Goal: Transaction & Acquisition: Purchase product/service

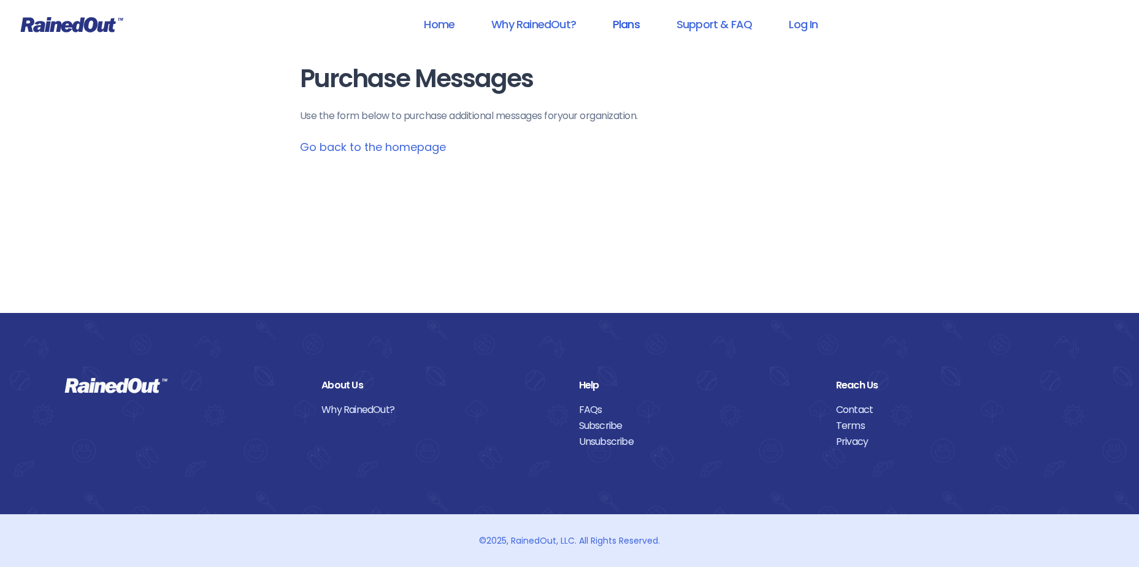
click at [635, 26] on link "Plans" at bounding box center [626, 24] width 59 height 28
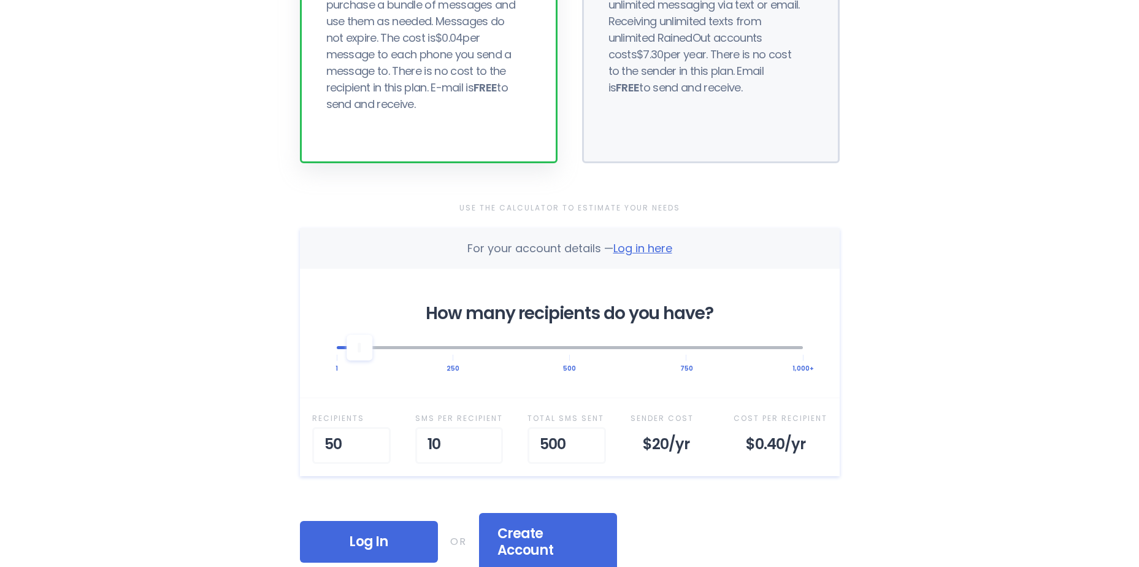
scroll to position [245, 0]
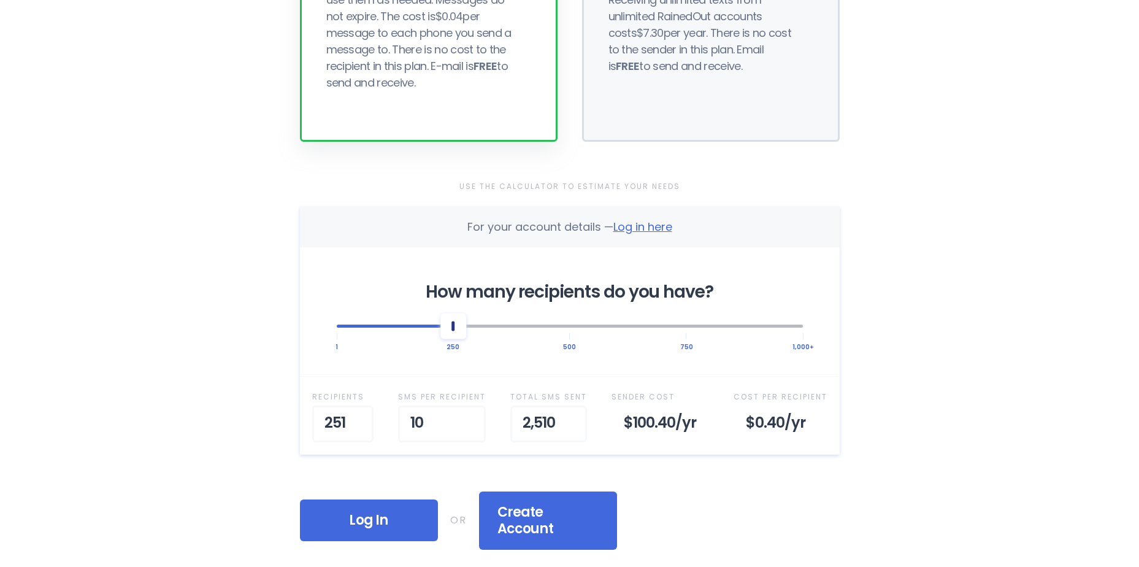
drag, startPoint x: 369, startPoint y: 332, endPoint x: 456, endPoint y: 340, distance: 86.8
click at [456, 340] on div "How many recipients do you have? 1 250 500 750 1,000+" at bounding box center [570, 311] width 540 height 129
click at [469, 417] on input "11" at bounding box center [446, 423] width 88 height 37
click at [469, 417] on input "12" at bounding box center [446, 423] width 88 height 37
click at [471, 417] on input "13" at bounding box center [443, 423] width 88 height 37
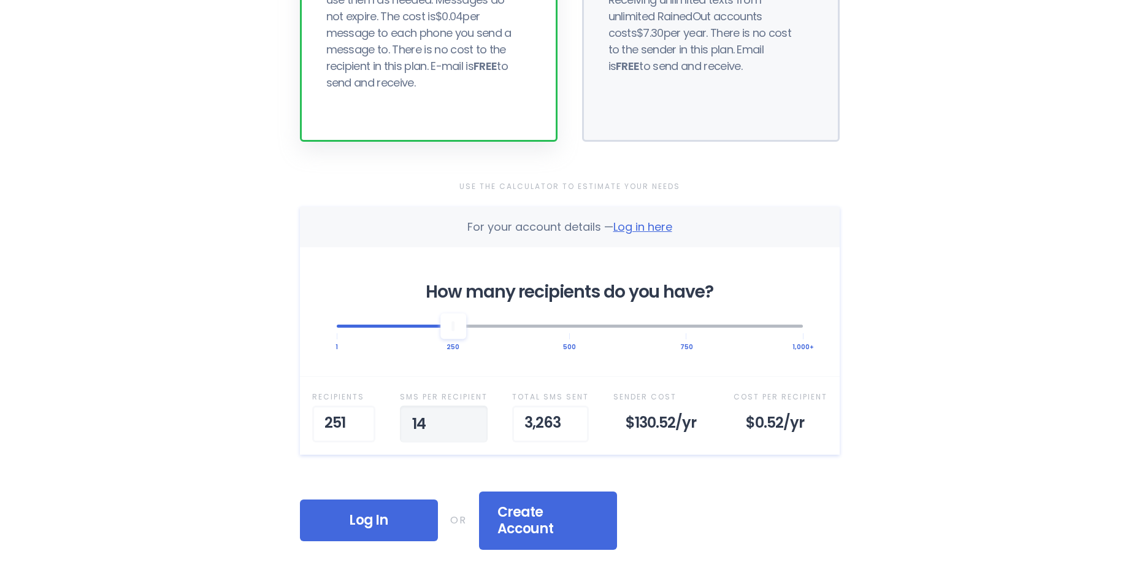
click at [471, 417] on input "14" at bounding box center [444, 423] width 88 height 37
click at [471, 417] on input "15" at bounding box center [442, 423] width 88 height 37
click at [471, 417] on input "16" at bounding box center [441, 423] width 88 height 37
click at [471, 417] on input "17" at bounding box center [441, 423] width 88 height 37
click at [471, 417] on input "18" at bounding box center [443, 423] width 88 height 37
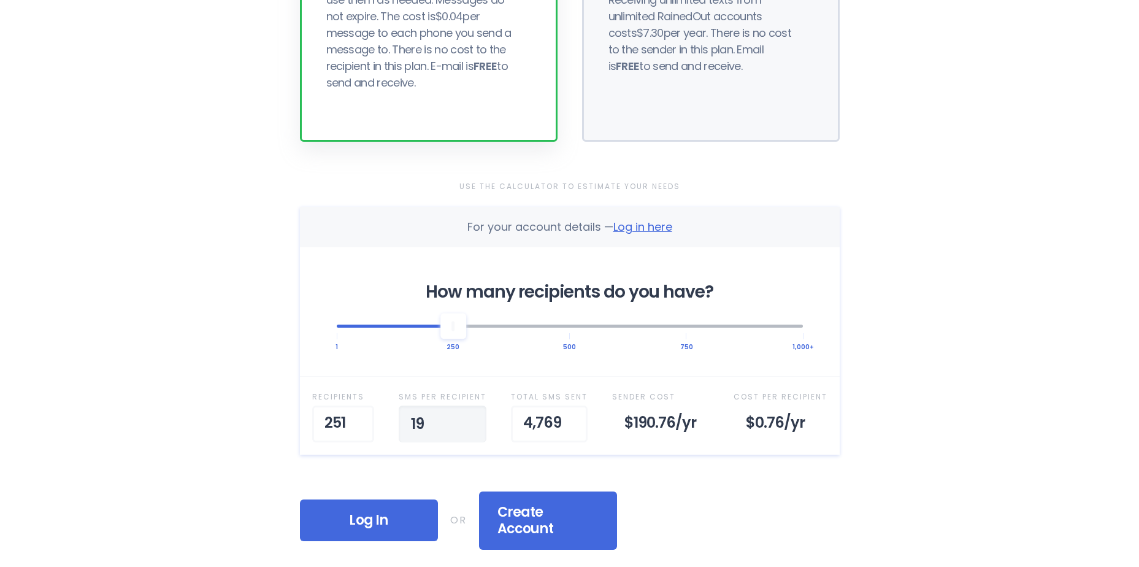
click at [471, 417] on input "19" at bounding box center [443, 423] width 88 height 37
click at [471, 417] on input "20" at bounding box center [439, 423] width 88 height 37
click at [471, 417] on input "21" at bounding box center [439, 423] width 88 height 37
click at [471, 417] on input "22" at bounding box center [440, 423] width 88 height 37
click at [471, 417] on input "23" at bounding box center [440, 423] width 88 height 37
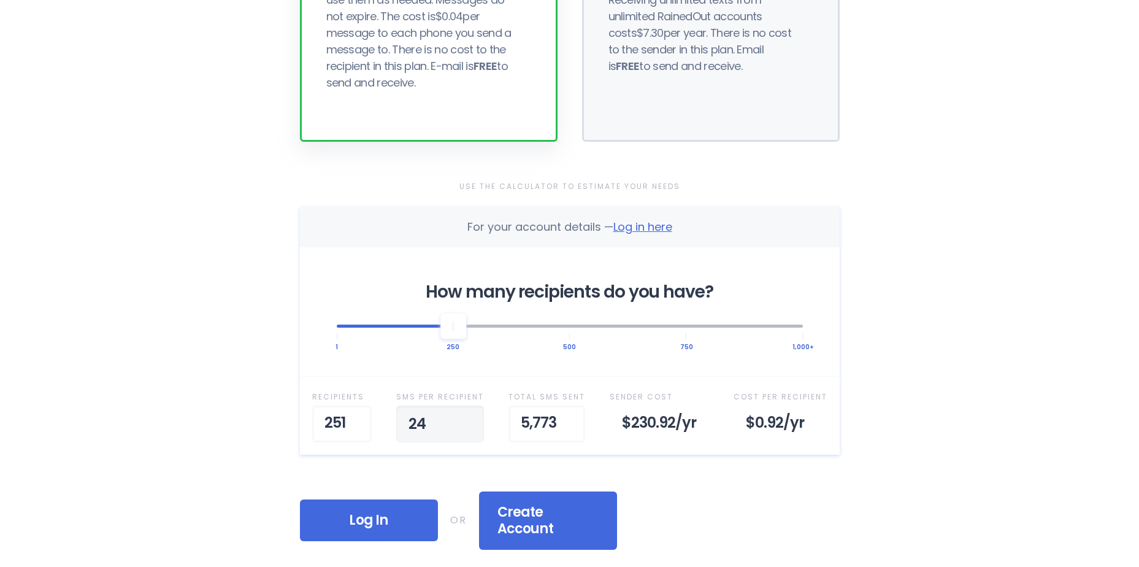
click at [471, 417] on input "24" at bounding box center [440, 423] width 88 height 37
click at [471, 417] on input "25" at bounding box center [438, 423] width 88 height 37
type input "26"
click at [484, 421] on input "26" at bounding box center [459, 423] width 88 height 37
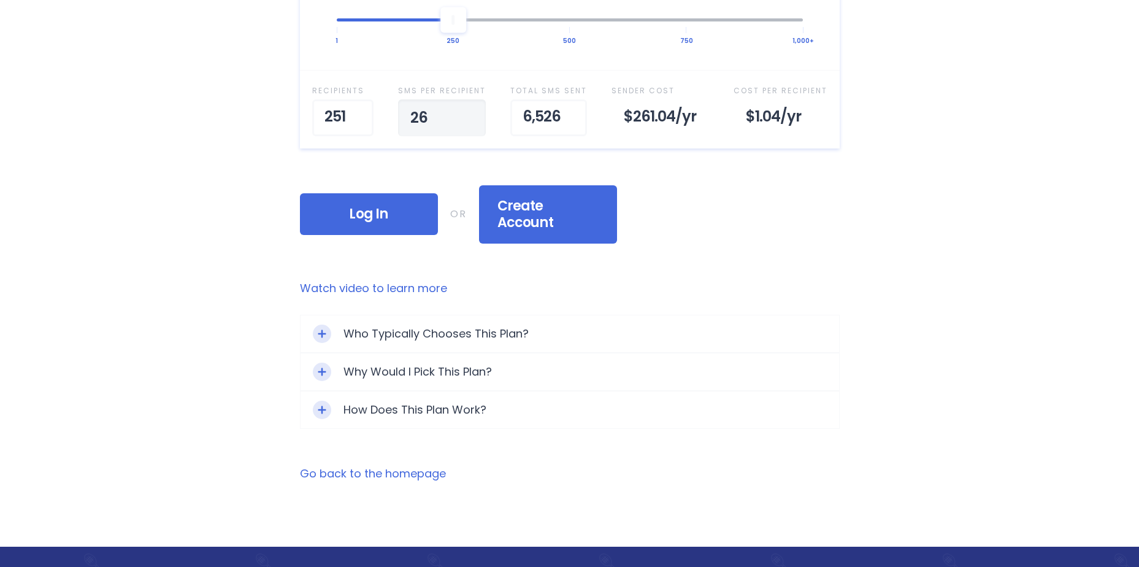
scroll to position [552, 0]
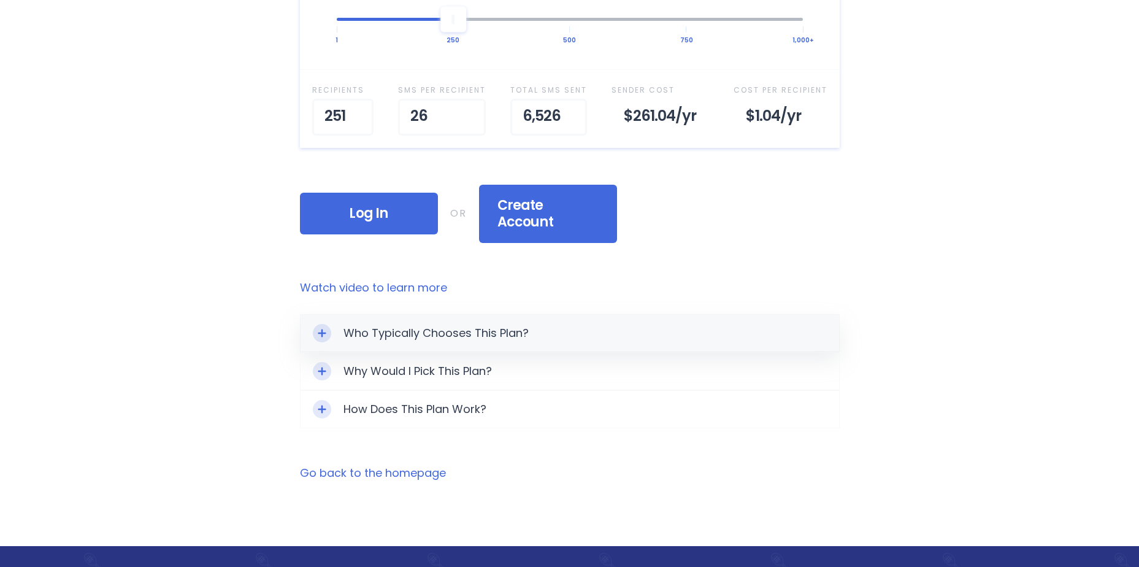
click at [318, 329] on icon "Toggle Expand" at bounding box center [322, 333] width 9 height 9
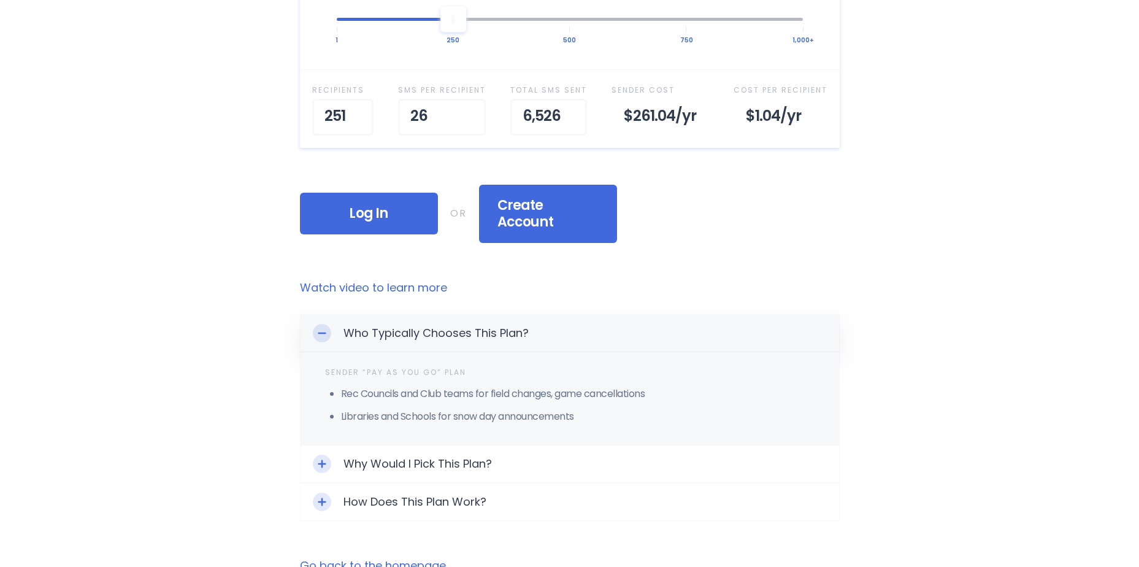
click at [318, 329] on icon "Toggle Expand" at bounding box center [322, 333] width 9 height 9
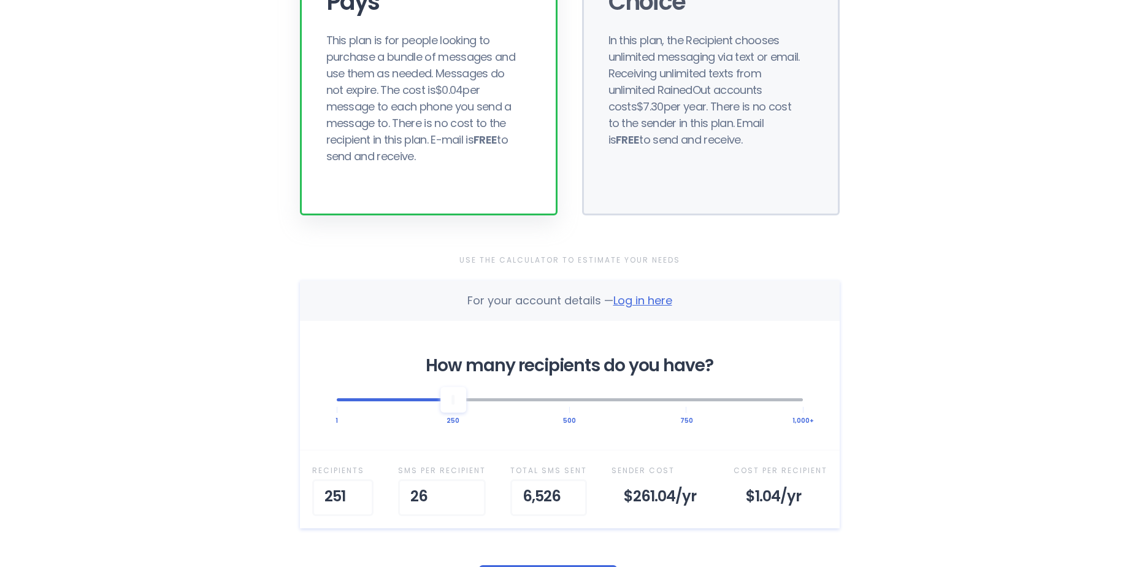
scroll to position [245, 0]
